Goal: Information Seeking & Learning: Find specific fact

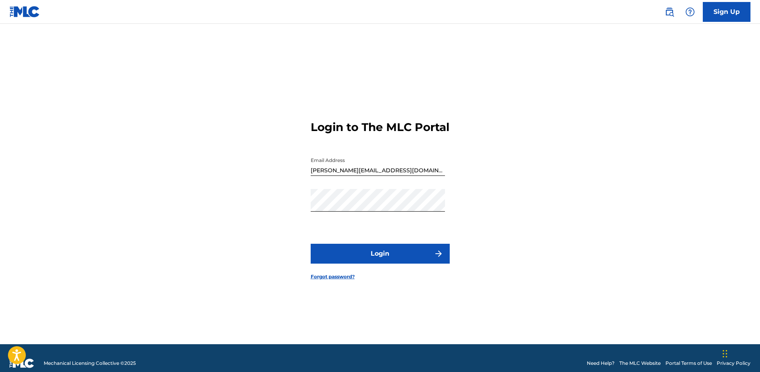
click at [364, 253] on button "Login" at bounding box center [380, 254] width 139 height 20
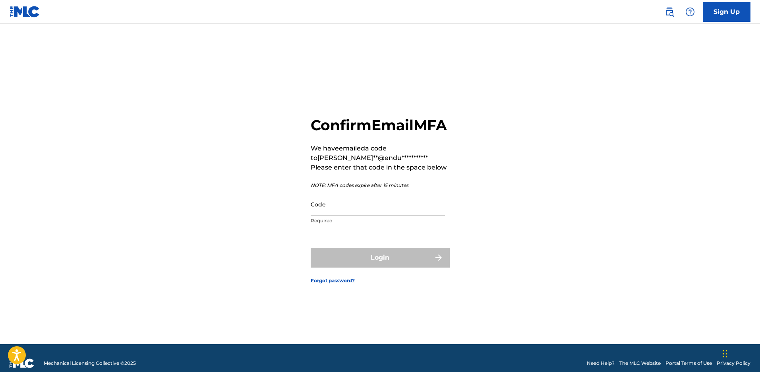
click at [337, 216] on input "Code" at bounding box center [378, 204] width 134 height 23
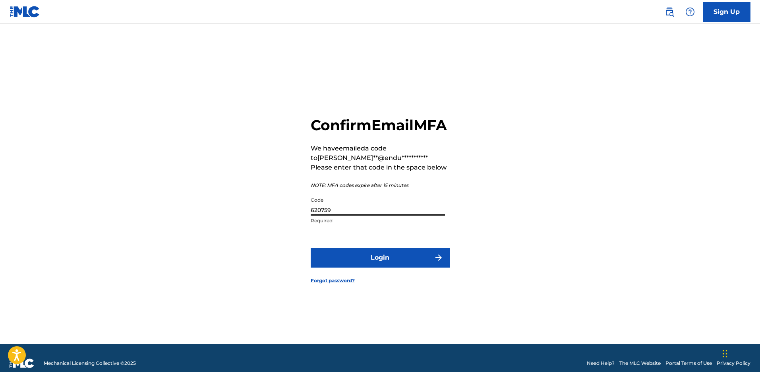
type input "620759"
click at [311, 248] on button "Login" at bounding box center [380, 258] width 139 height 20
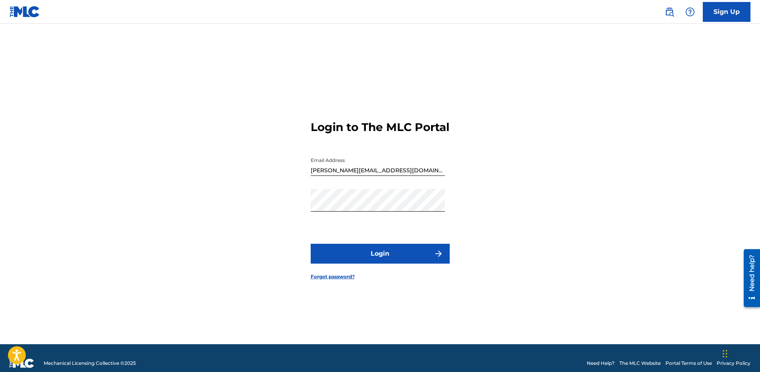
click at [371, 264] on button "Login" at bounding box center [380, 254] width 139 height 20
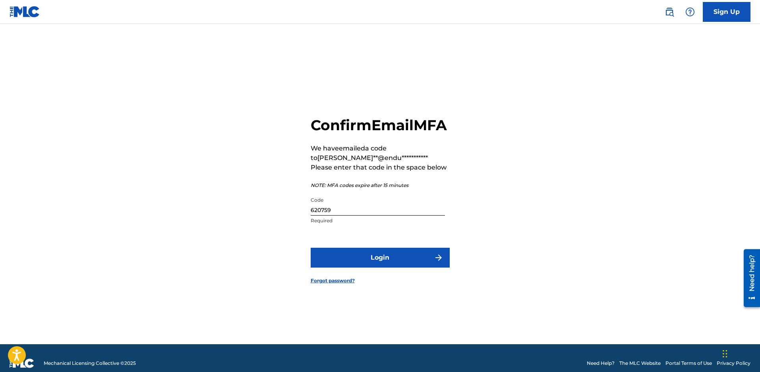
click at [373, 261] on button "Login" at bounding box center [380, 258] width 139 height 20
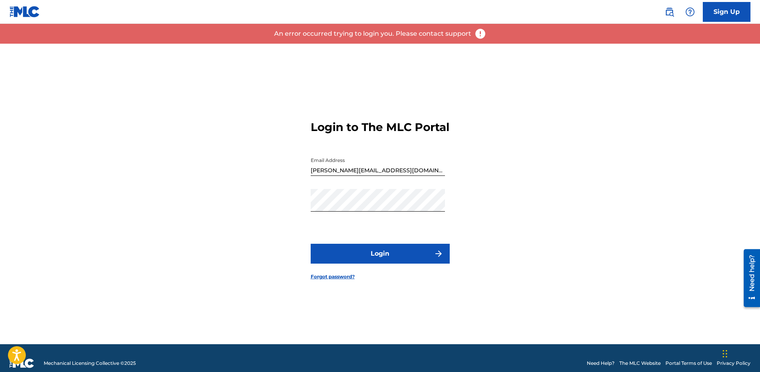
drag, startPoint x: 728, startPoint y: 12, endPoint x: 706, endPoint y: 17, distance: 22.8
click at [728, 12] on link "Sign Up" at bounding box center [727, 12] width 48 height 20
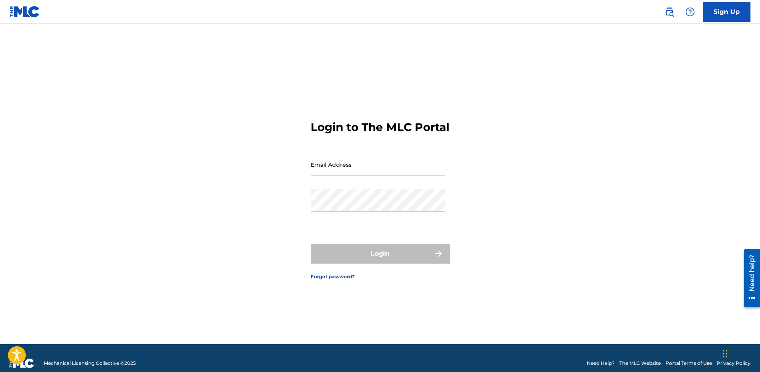
type input "[PERSON_NAME][EMAIL_ADDRESS][DOMAIN_NAME]"
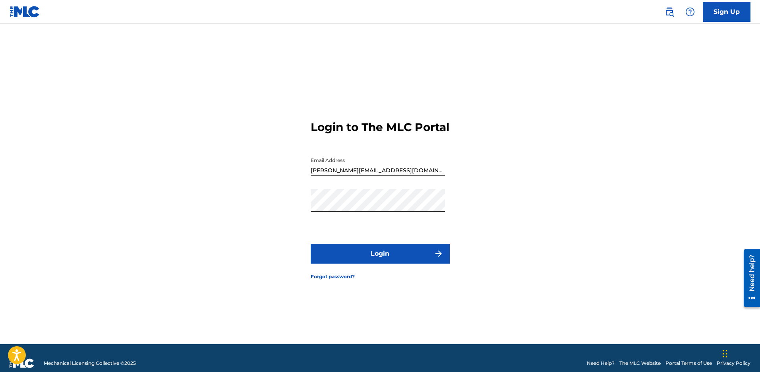
click at [374, 260] on button "Login" at bounding box center [380, 254] width 139 height 20
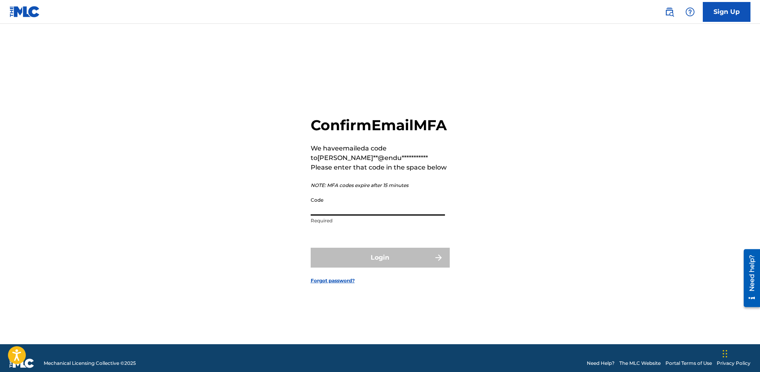
click at [348, 216] on input "Code" at bounding box center [378, 204] width 134 height 23
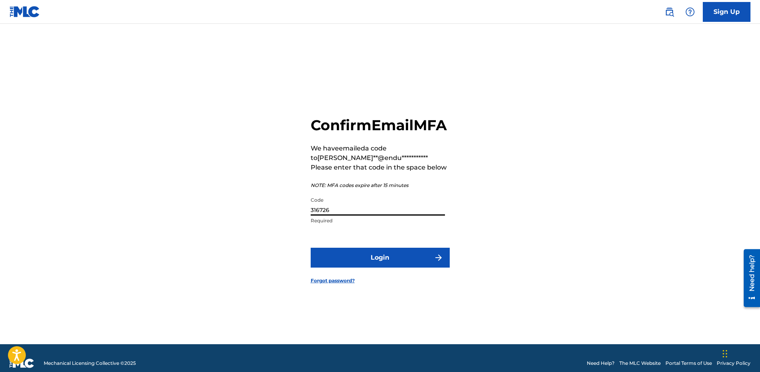
type input "316726"
click at [381, 268] on button "Login" at bounding box center [380, 258] width 139 height 20
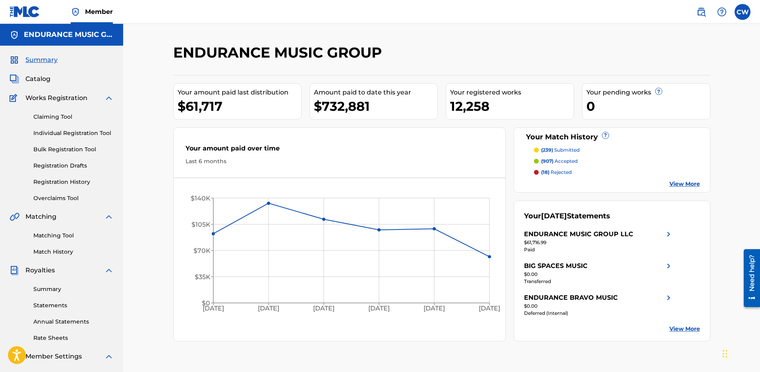
click at [63, 240] on link "Matching Tool" at bounding box center [73, 236] width 80 height 8
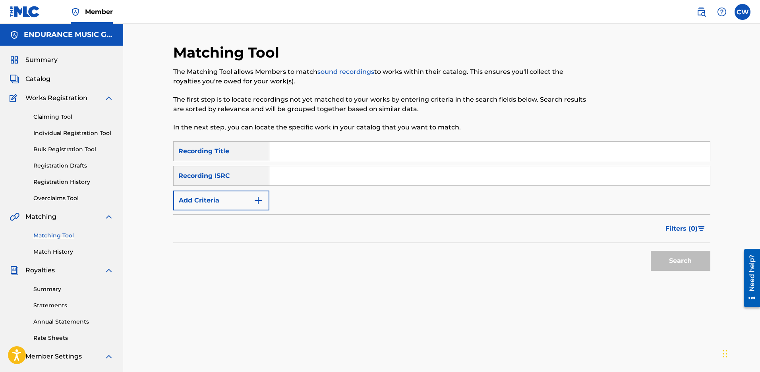
click at [277, 149] on input "Search Form" at bounding box center [489, 151] width 441 height 19
type input "[PERSON_NAME]"
click at [209, 198] on button "Add Criteria" at bounding box center [221, 201] width 96 height 20
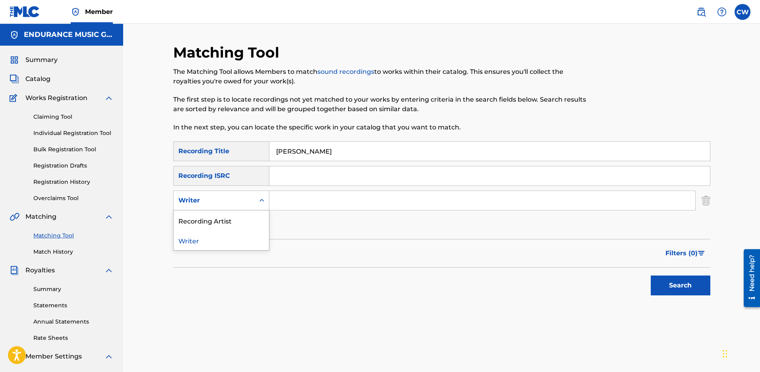
click at [238, 200] on div "Writer" at bounding box center [214, 201] width 72 height 10
click at [223, 223] on div "Recording Artist" at bounding box center [221, 221] width 95 height 20
click at [285, 201] on input "Search Form" at bounding box center [482, 200] width 426 height 19
type input "THOUSAND HORSES"
click at [651, 276] on button "Search" at bounding box center [681, 286] width 60 height 20
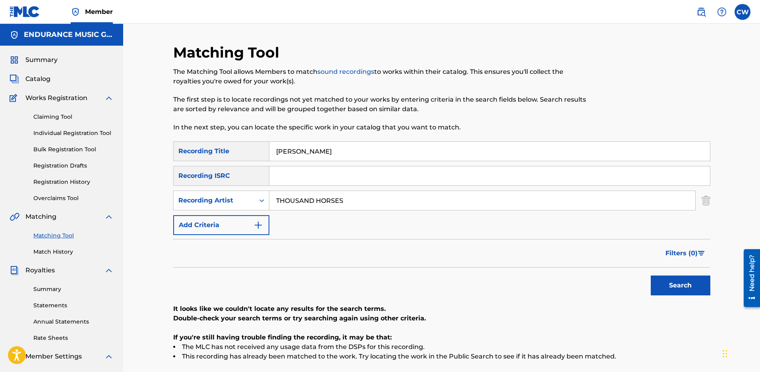
drag, startPoint x: 306, startPoint y: 158, endPoint x: 127, endPoint y: 152, distance: 179.3
click at [128, 152] on div "Matching Tool The Matching Tool allows Members to match sound recordings to wor…" at bounding box center [441, 239] width 637 height 431
click at [651, 276] on button "Search" at bounding box center [681, 286] width 60 height 20
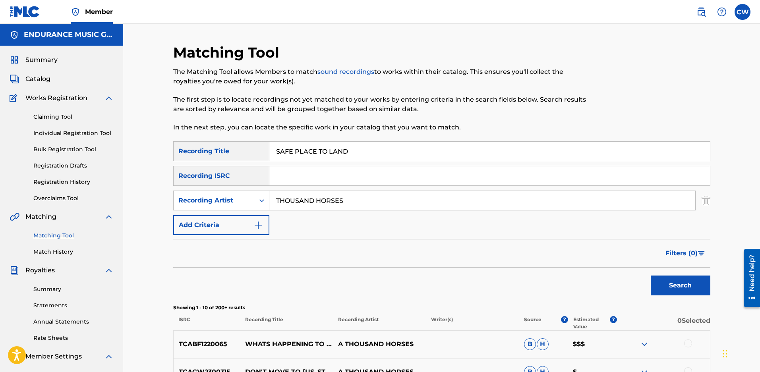
drag, startPoint x: 360, startPoint y: 153, endPoint x: 29, endPoint y: 114, distance: 334.1
click at [29, 114] on main "ENDURANCE MUSIC GROUP Summary Catalog Works Registration Claiming Tool Individu…" at bounding box center [380, 346] width 760 height 645
type input "T"
type input "SOMETHNG LIKE DRUGS"
click at [651, 276] on button "Search" at bounding box center [681, 286] width 60 height 20
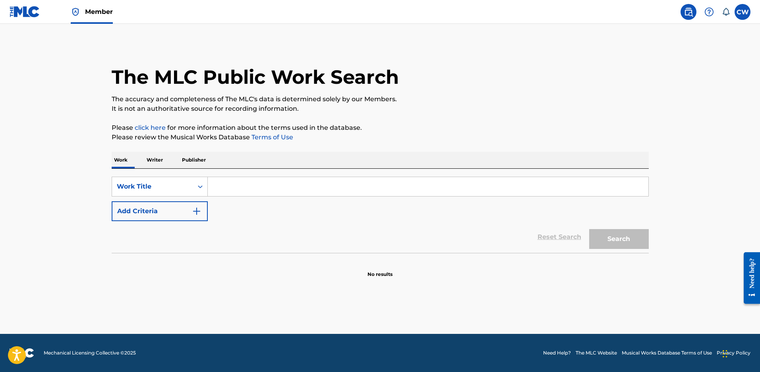
click at [239, 190] on input "Search Form" at bounding box center [428, 186] width 441 height 19
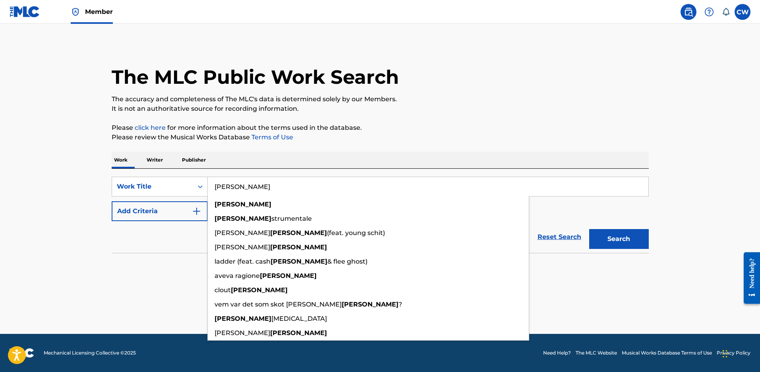
type input "[PERSON_NAME]"
click at [127, 215] on button "Add Criteria" at bounding box center [160, 211] width 96 height 20
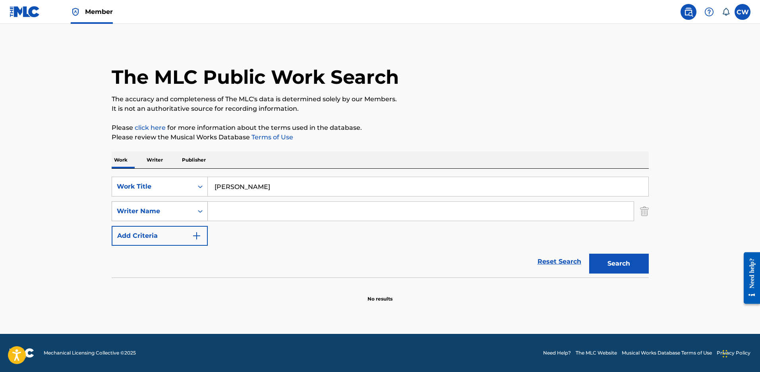
click at [188, 214] on div "Writer Name" at bounding box center [153, 212] width 72 height 10
click at [53, 203] on main "The MLC Public Work Search The accuracy and completeness of The MLC's data is d…" at bounding box center [380, 179] width 760 height 310
click at [142, 215] on div "Writer Name" at bounding box center [153, 212] width 72 height 10
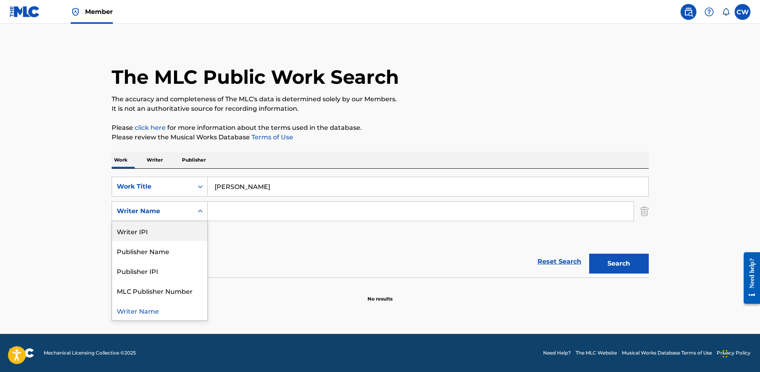
click at [225, 213] on input "Search Form" at bounding box center [421, 211] width 426 height 19
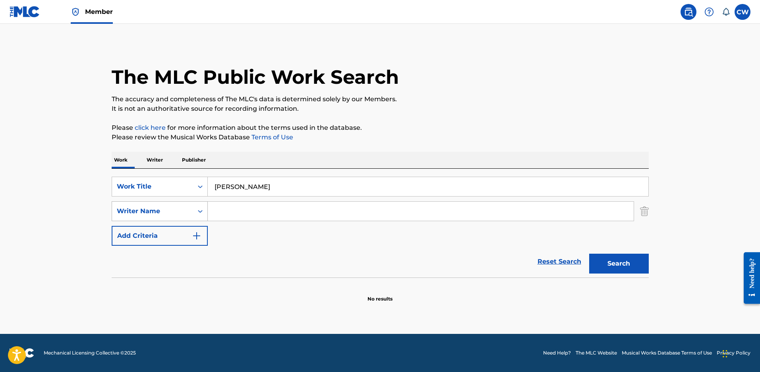
click at [140, 215] on div "Writer Name" at bounding box center [153, 212] width 72 height 10
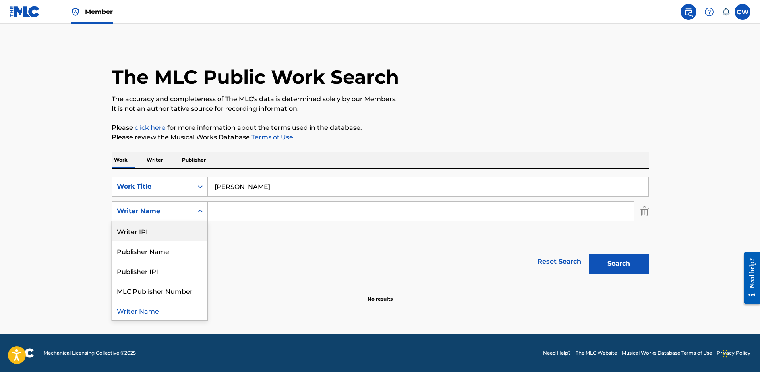
click at [248, 209] on input "Search Form" at bounding box center [421, 211] width 426 height 19
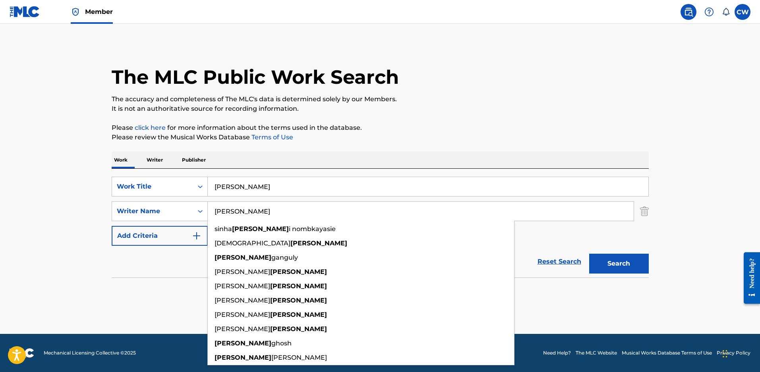
type input "[PERSON_NAME]"
click at [589, 254] on button "Search" at bounding box center [619, 264] width 60 height 20
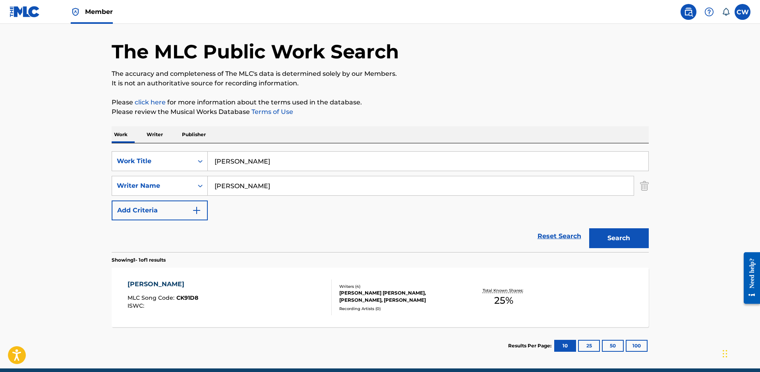
scroll to position [40, 0]
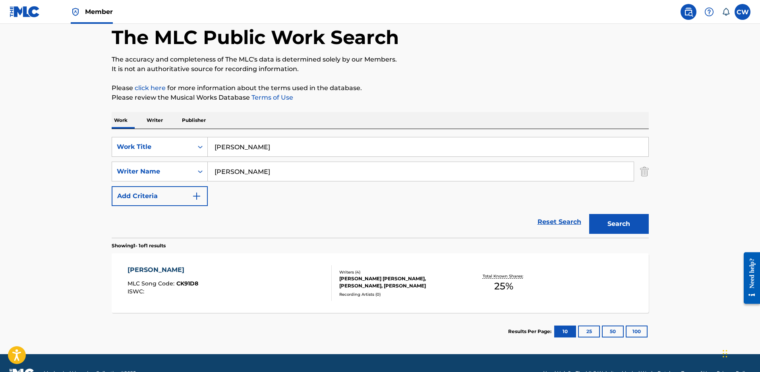
drag, startPoint x: 246, startPoint y: 155, endPoint x: 0, endPoint y: 147, distance: 246.1
click at [0, 147] on main "The MLC Public Work Search The accuracy and completeness of The MLC's data is d…" at bounding box center [380, 169] width 760 height 370
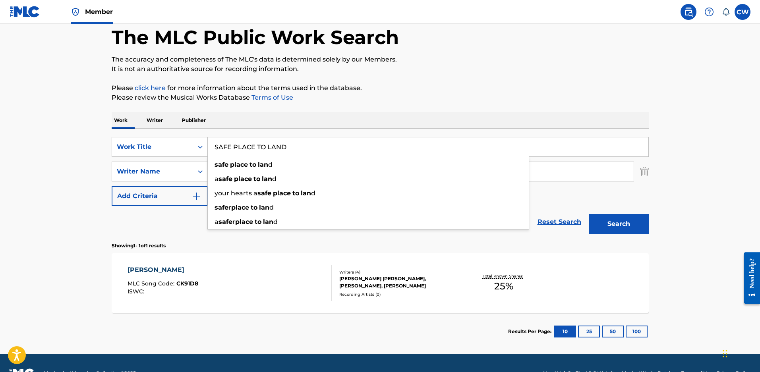
click at [589, 214] on button "Search" at bounding box center [619, 224] width 60 height 20
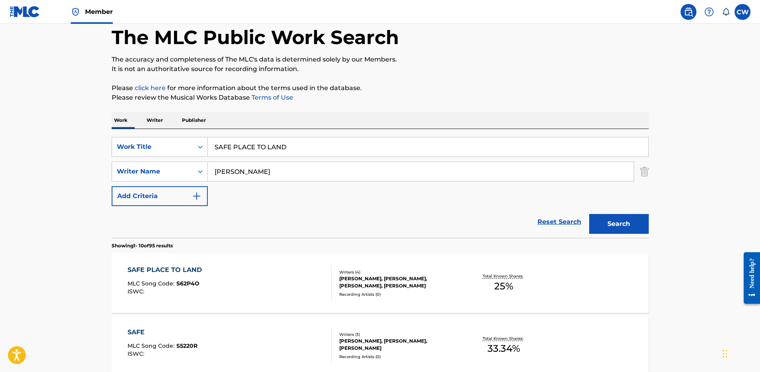
drag, startPoint x: 292, startPoint y: 149, endPoint x: 89, endPoint y: 141, distance: 203.2
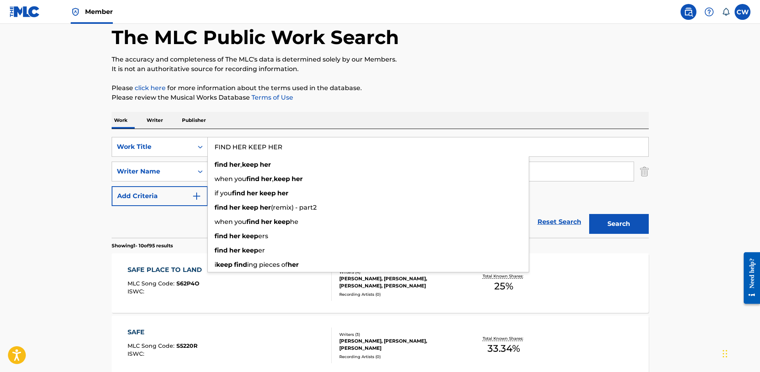
click at [589, 214] on button "Search" at bounding box center [619, 224] width 60 height 20
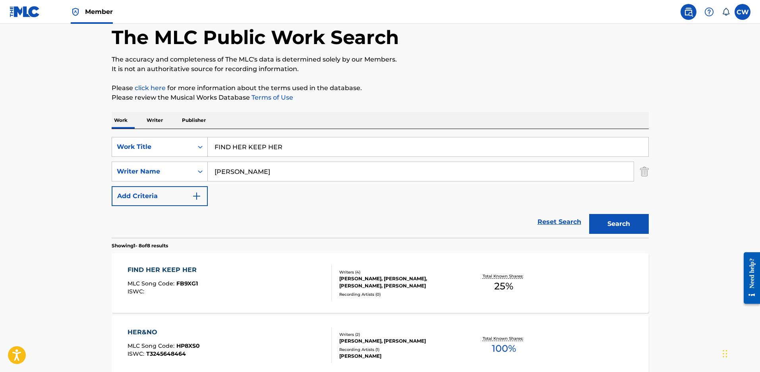
drag, startPoint x: 316, startPoint y: 140, endPoint x: 109, endPoint y: 157, distance: 207.7
click at [113, 157] on div "SearchWithCriteria3c156cd5-a93f-4651-8afe-52dd0b5880e9 Work Title FIND HER KEEP…" at bounding box center [380, 147] width 537 height 20
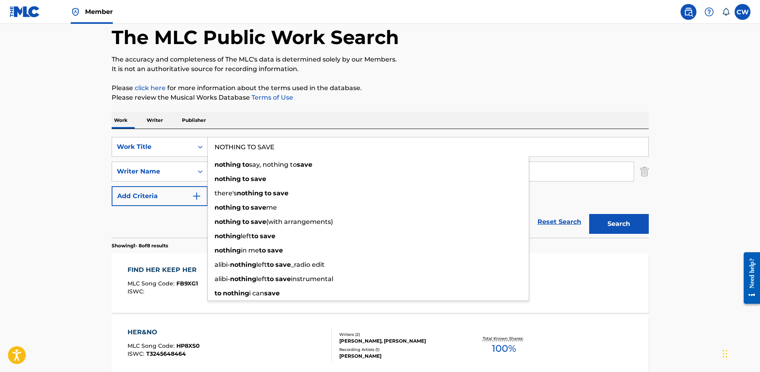
type input "NOTHING TO SAVE"
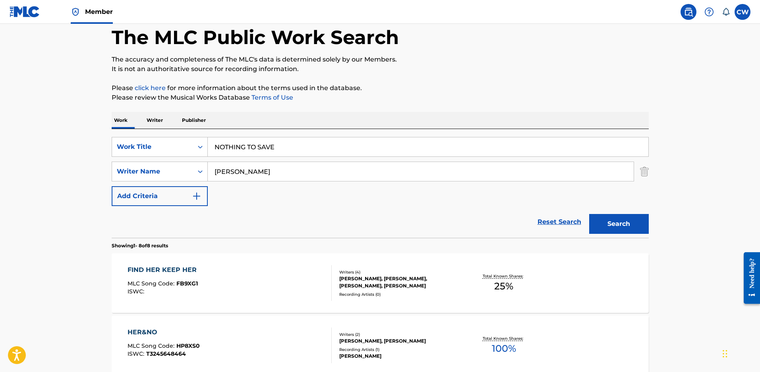
click at [453, 98] on p "Please review the Musical Works Database Terms of Use" at bounding box center [380, 98] width 537 height 10
drag, startPoint x: 219, startPoint y: 172, endPoint x: 91, endPoint y: 163, distance: 128.3
click at [112, 186] on button "Add Criteria" at bounding box center [160, 196] width 96 height 20
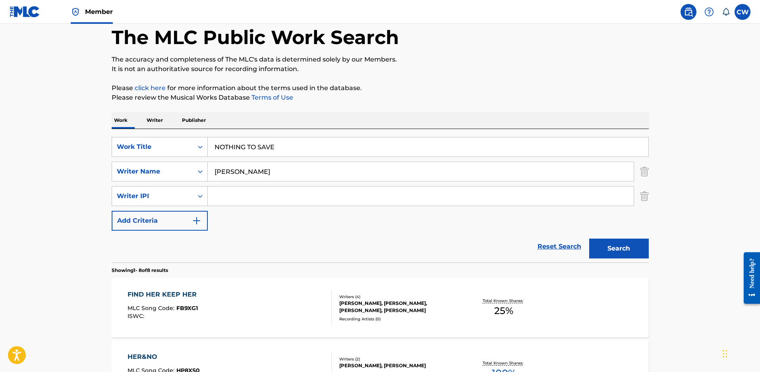
click at [603, 254] on button "Search" at bounding box center [619, 249] width 60 height 20
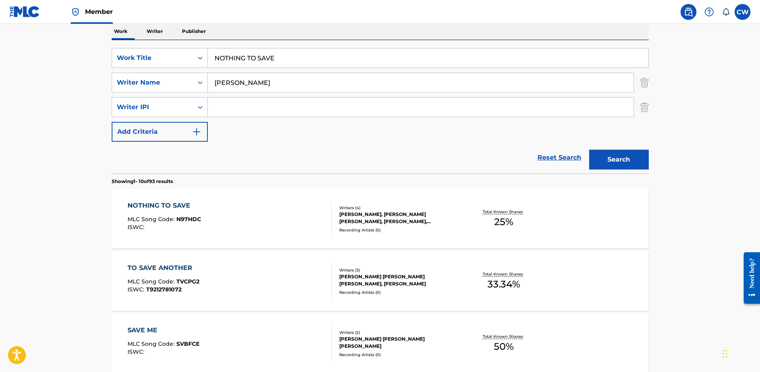
scroll to position [159, 0]
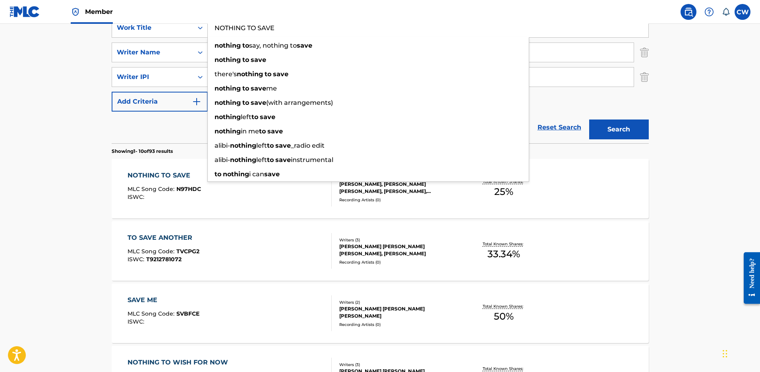
drag, startPoint x: 65, startPoint y: 13, endPoint x: 0, endPoint y: -4, distance: 67.5
click at [0, 0] on html "Accessibility Screen-Reader Guide, Feedback, and Issue Reporting | New window M…" at bounding box center [380, 27] width 760 height 372
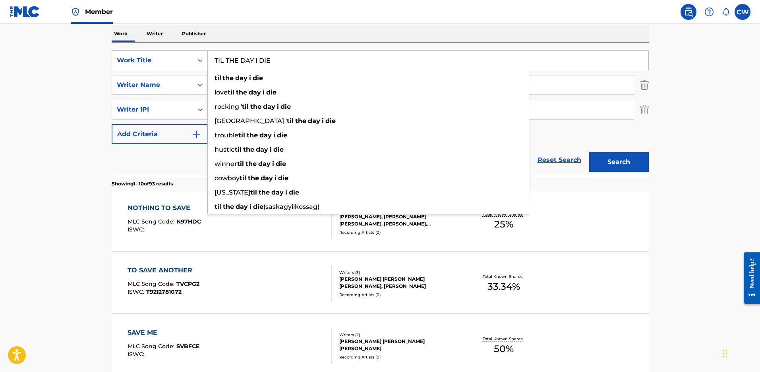
click at [589, 152] on button "Search" at bounding box center [619, 162] width 60 height 20
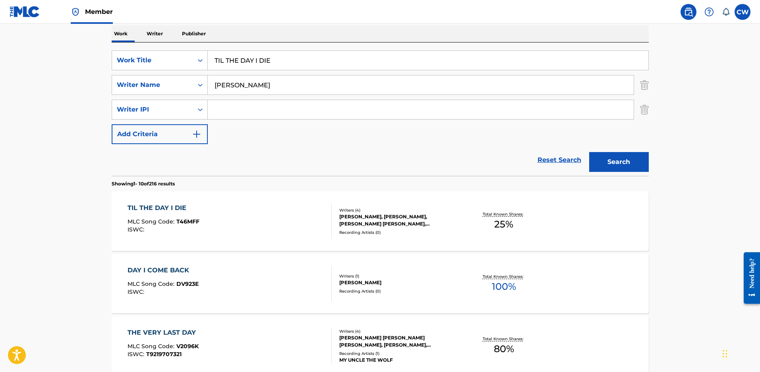
drag, startPoint x: 287, startPoint y: 65, endPoint x: 90, endPoint y: 43, distance: 198.8
click at [90, 43] on main "The MLC Public Work Search The accuracy and completeness of The MLC's data is d…" at bounding box center [380, 377] width 760 height 960
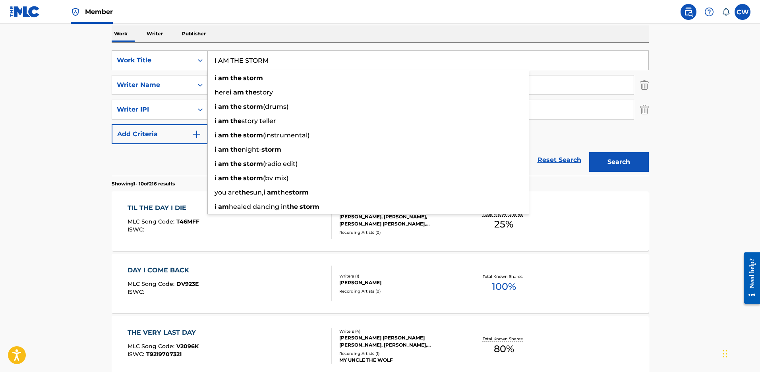
type input "I AM THE STORM"
click at [589, 152] on button "Search" at bounding box center [619, 162] width 60 height 20
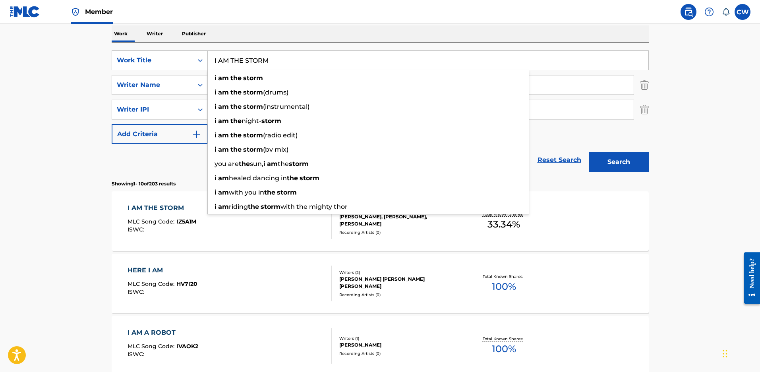
click at [88, 137] on main "The MLC Public Work Search The accuracy and completeness of The MLC's data is d…" at bounding box center [380, 377] width 760 height 960
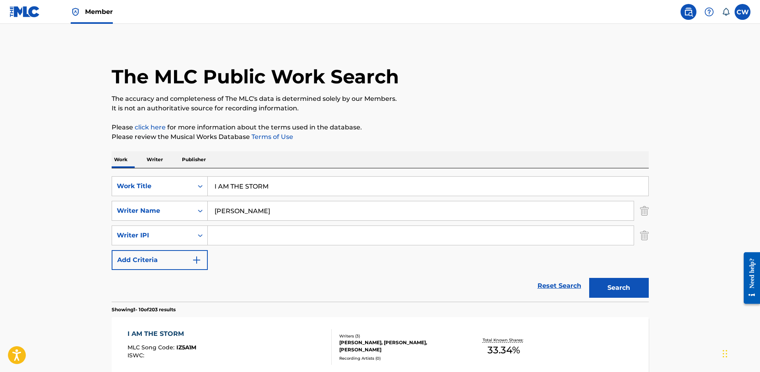
scroll to position [0, 0]
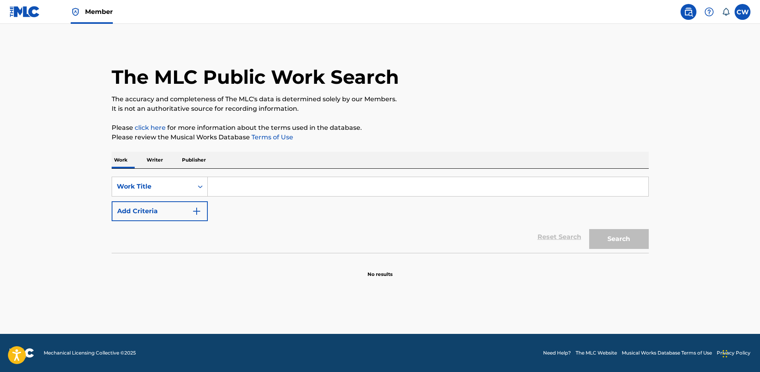
click at [270, 188] on input "Search Form" at bounding box center [428, 186] width 441 height 19
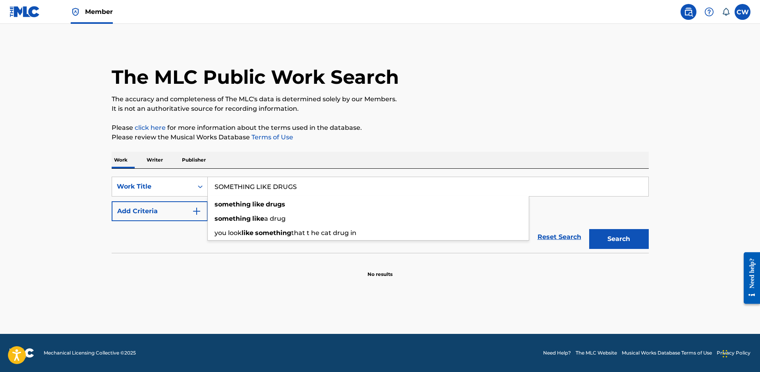
click at [589, 229] on button "Search" at bounding box center [619, 239] width 60 height 20
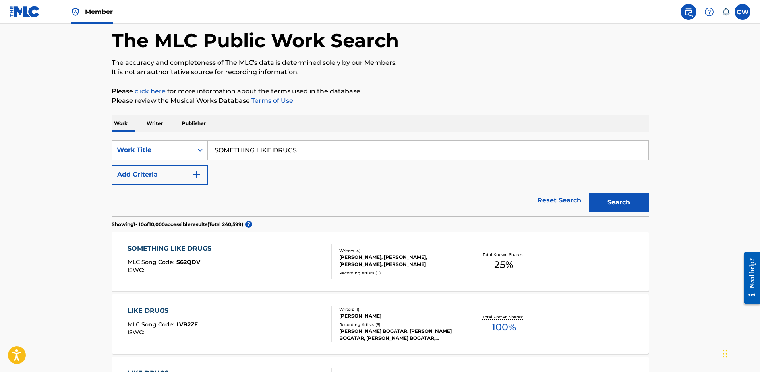
scroll to position [79, 0]
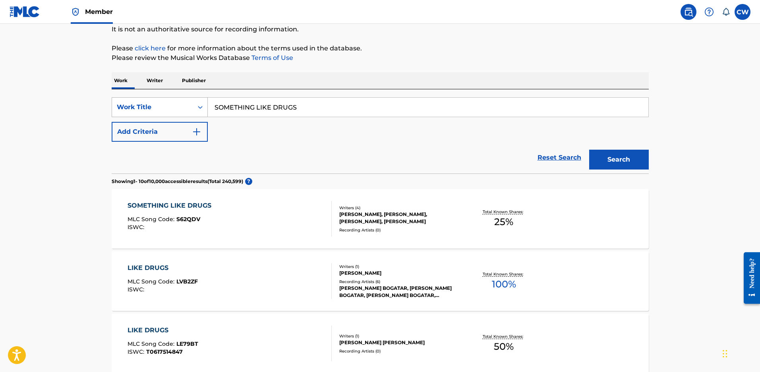
drag, startPoint x: 302, startPoint y: 107, endPoint x: 118, endPoint y: 109, distance: 184.4
click at [118, 109] on div "SearchWithCriteria38d2f9aa-78dc-409f-becf-5ad0437e1d5d Work Title SOMETHING LIK…" at bounding box center [380, 107] width 537 height 20
click at [589, 150] on button "Search" at bounding box center [619, 160] width 60 height 20
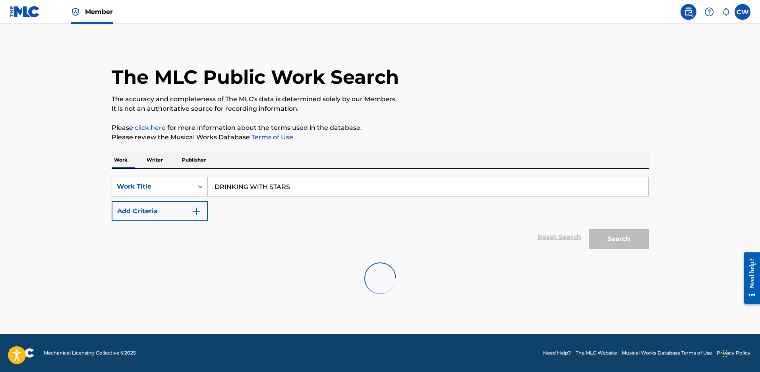
scroll to position [0, 0]
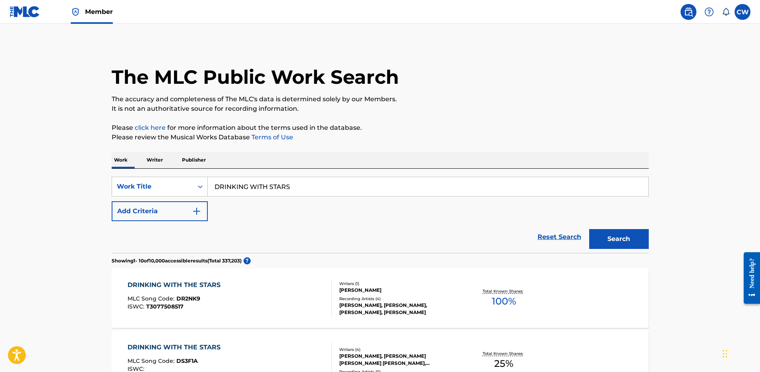
click at [268, 190] on input "DRINKING WITH STARS" at bounding box center [428, 186] width 441 height 19
type input "DRINKING WITH THE STARS"
click at [589, 229] on button "Search" at bounding box center [619, 239] width 60 height 20
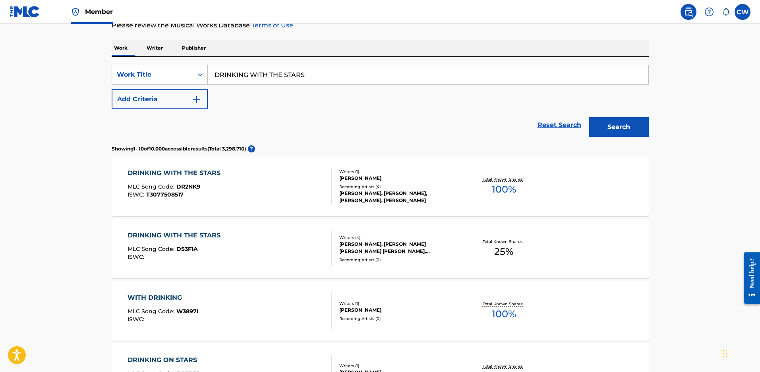
scroll to position [119, 0]
